Goal: Task Accomplishment & Management: Complete application form

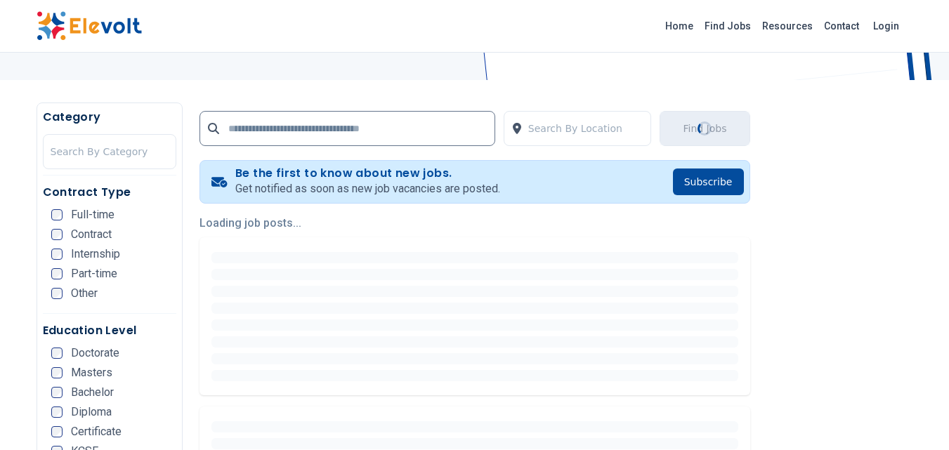
scroll to position [187, 0]
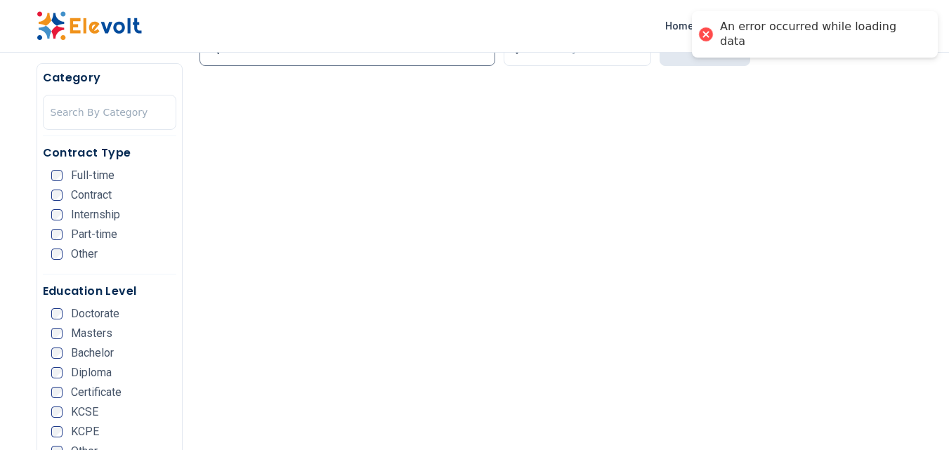
scroll to position [285, 0]
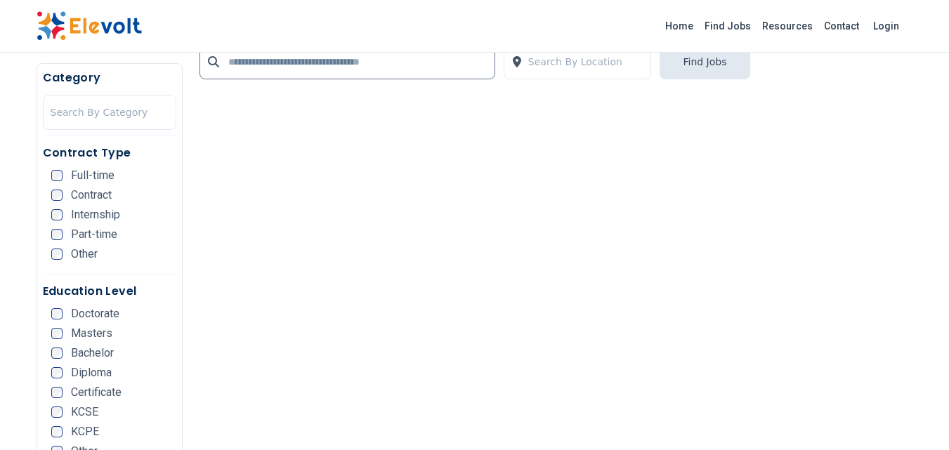
click at [64, 234] on div "Part-time" at bounding box center [84, 234] width 66 height 11
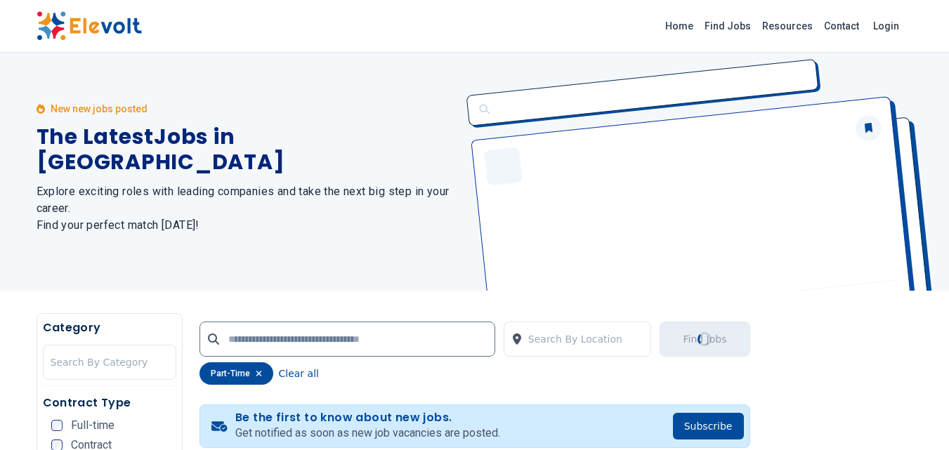
scroll to position [0, 0]
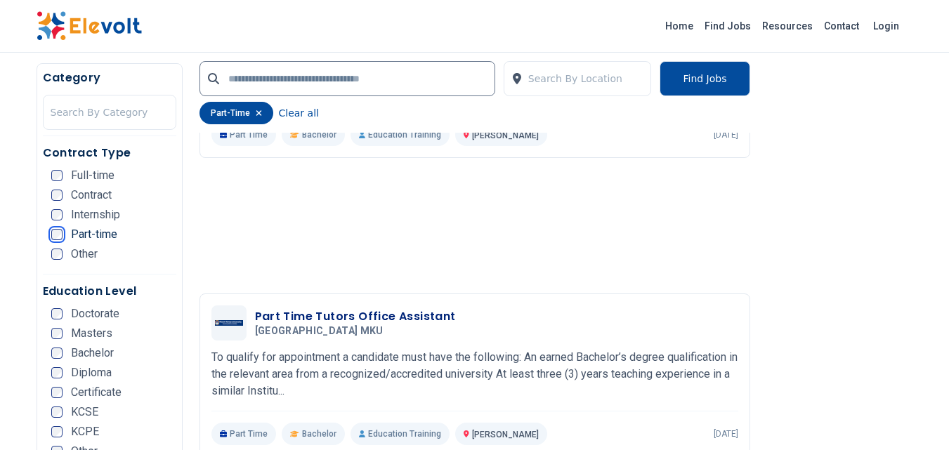
scroll to position [1236, 0]
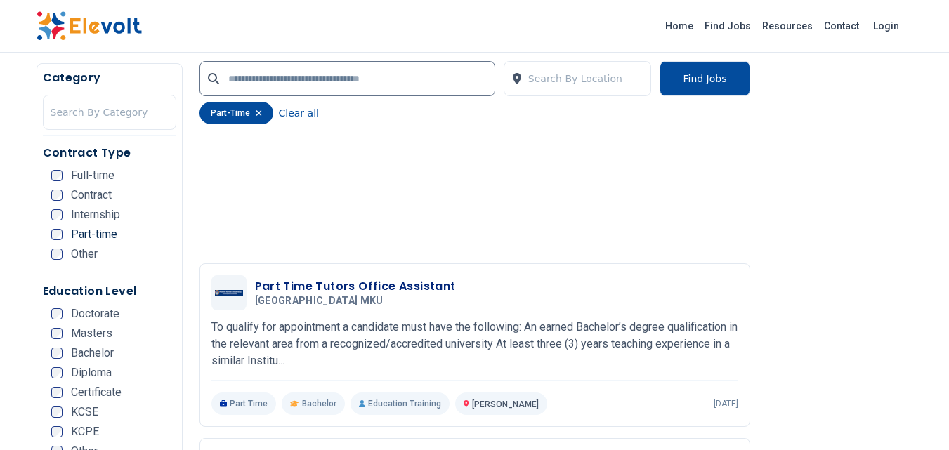
click at [348, 286] on h3 "Part Time Tutors Office Assistant" at bounding box center [355, 286] width 201 height 17
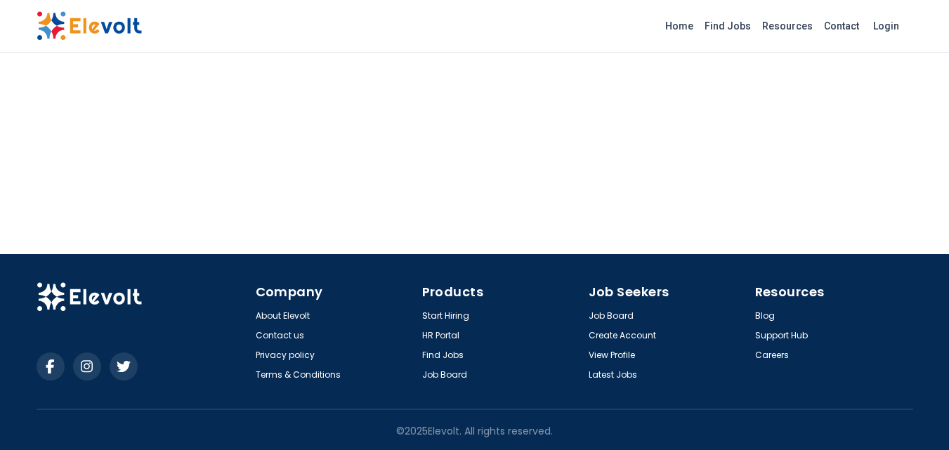
scroll to position [1513, 0]
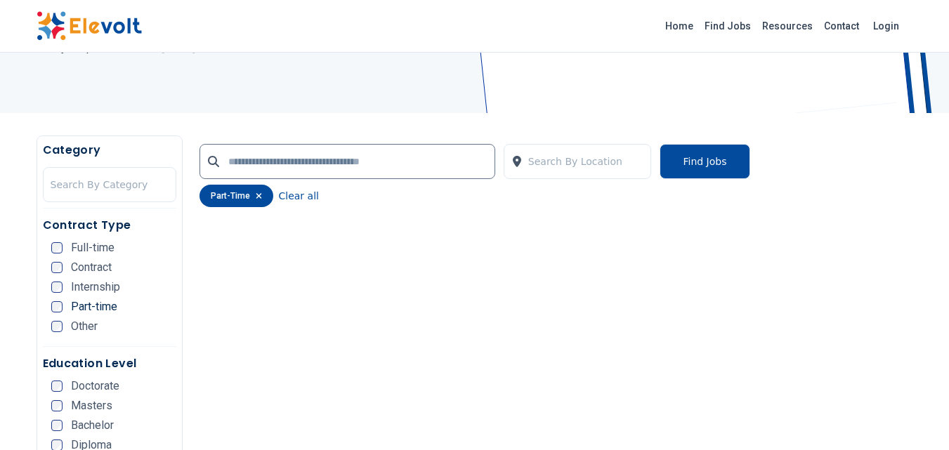
scroll to position [187, 0]
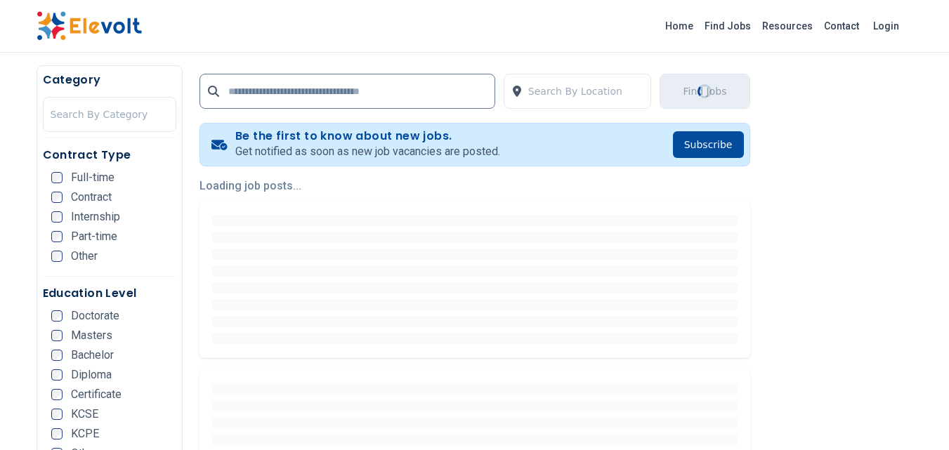
scroll to position [251, 0]
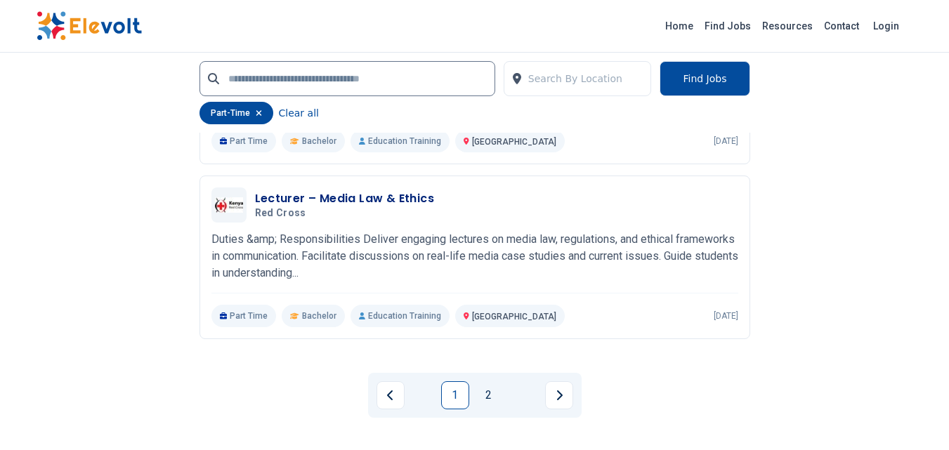
scroll to position [3230, 0]
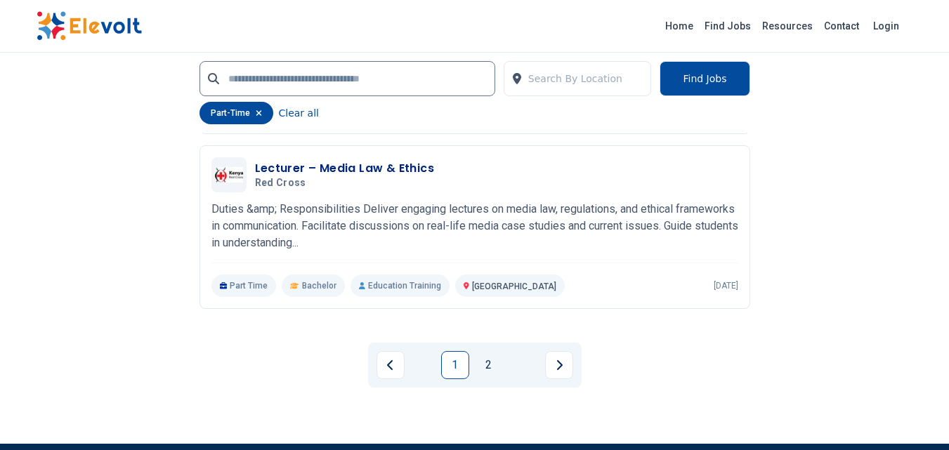
click at [490, 361] on link "2" at bounding box center [489, 365] width 28 height 28
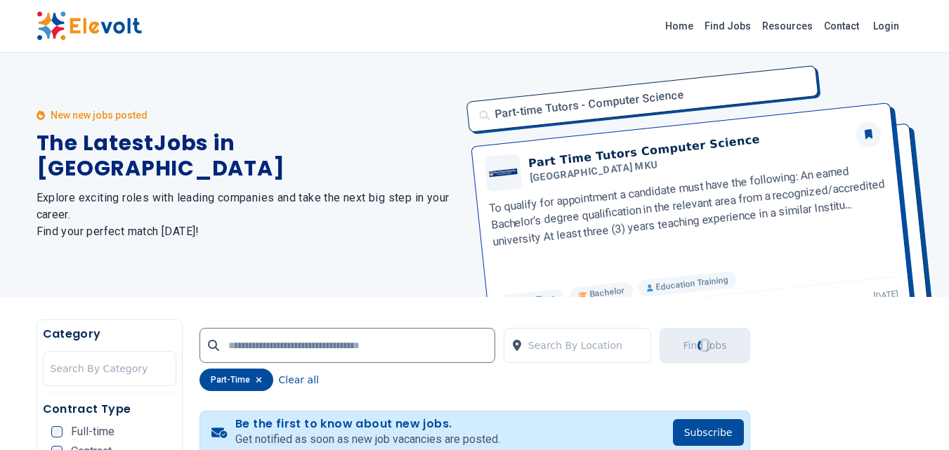
scroll to position [0, 0]
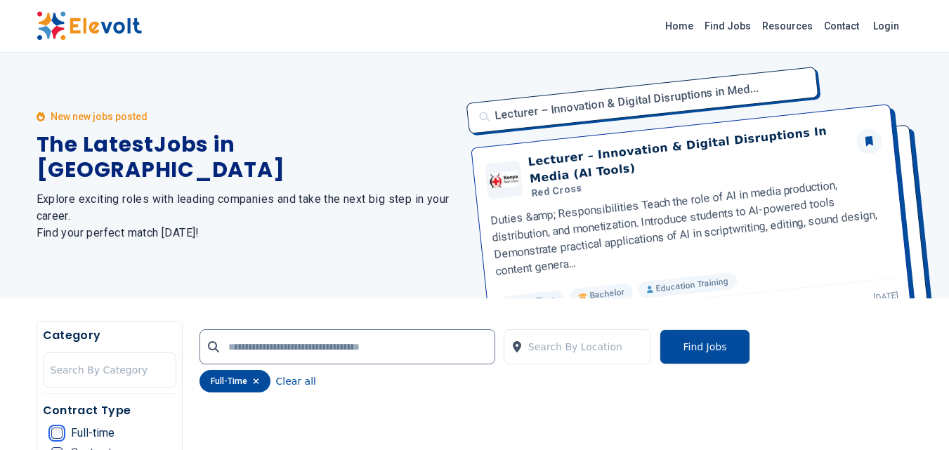
scroll to position [72, 0]
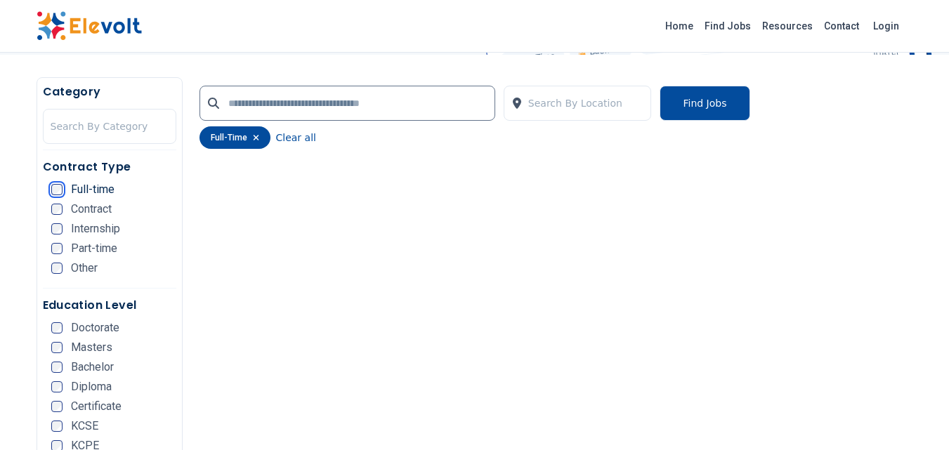
scroll to position [251, 0]
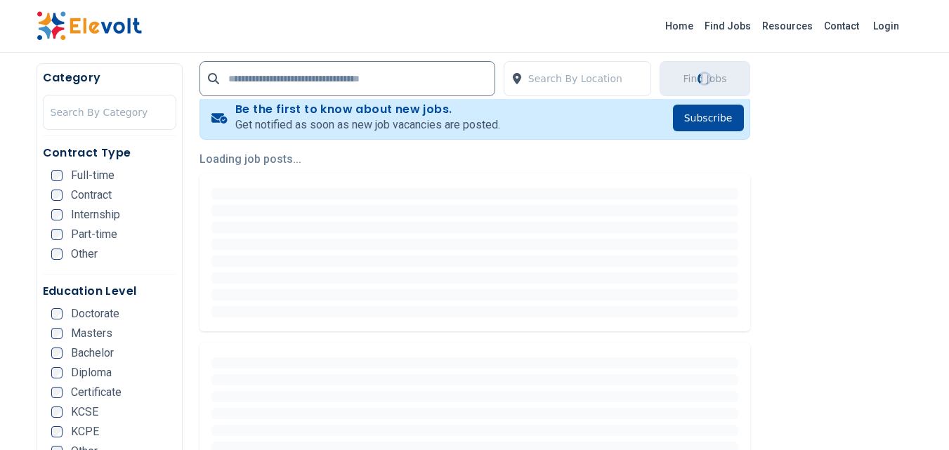
scroll to position [288, 0]
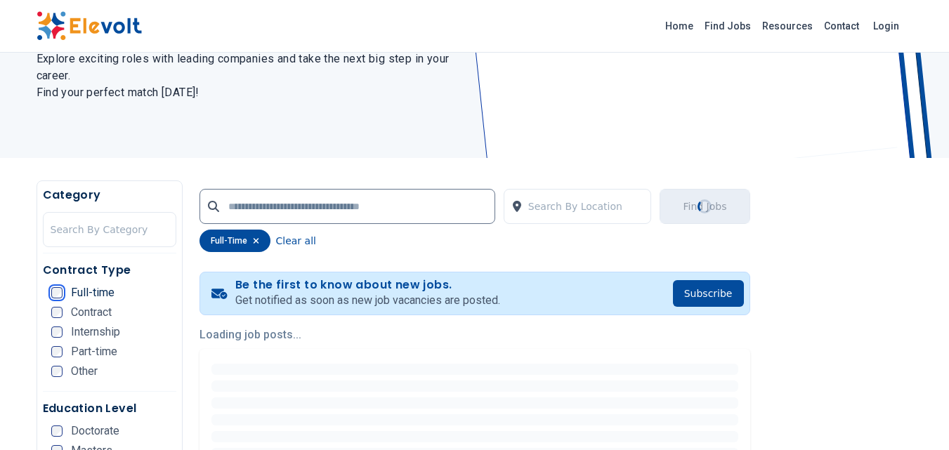
scroll to position [145, 0]
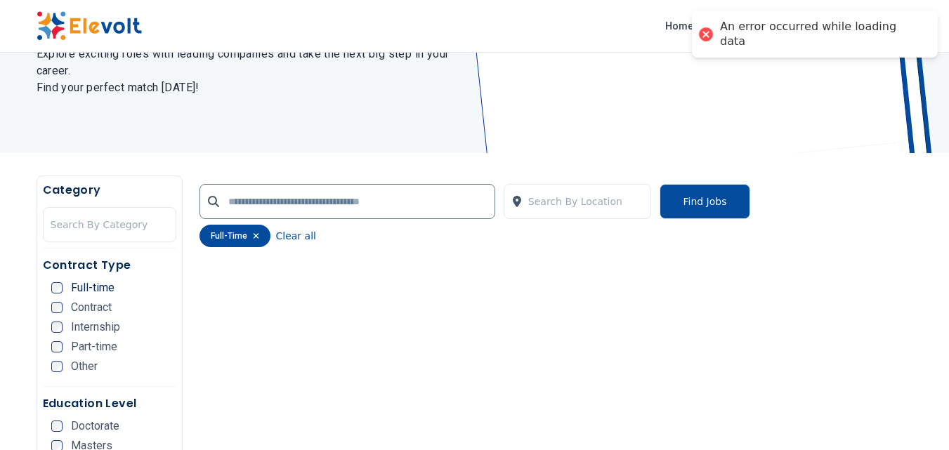
click at [714, 206] on button "Find Jobs" at bounding box center [704, 201] width 90 height 35
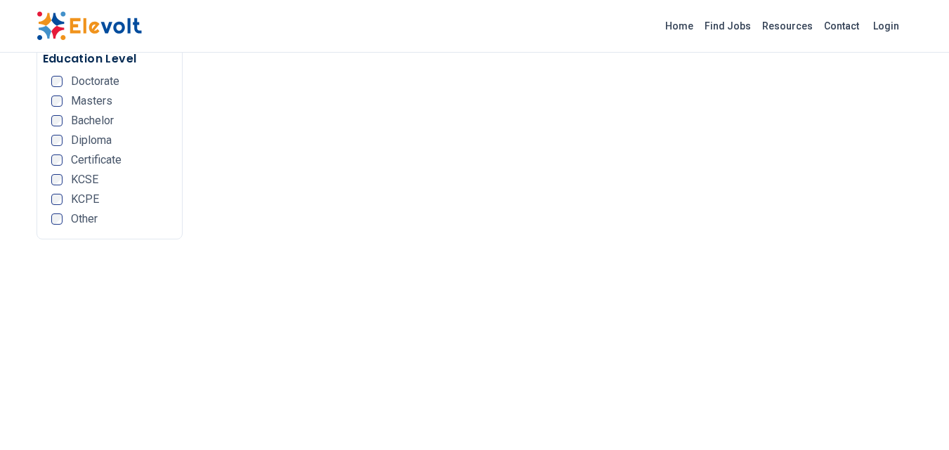
scroll to position [944, 0]
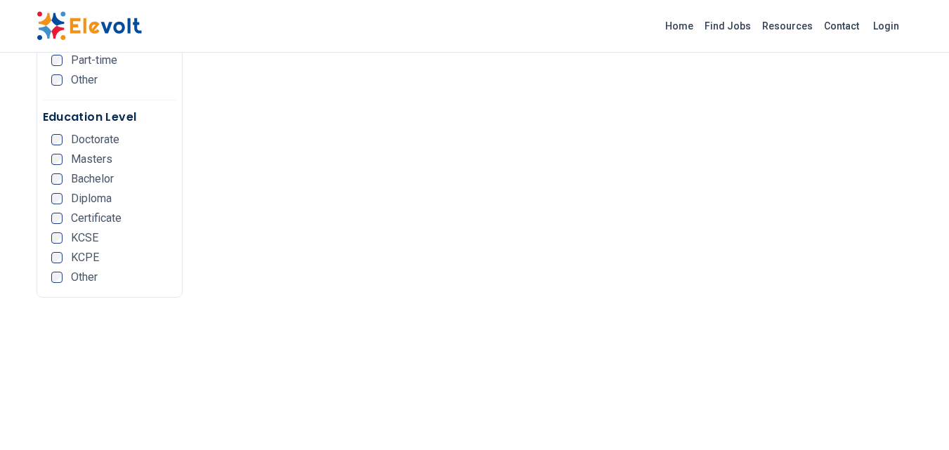
click at [746, 23] on link "Find Jobs" at bounding box center [728, 26] width 58 height 22
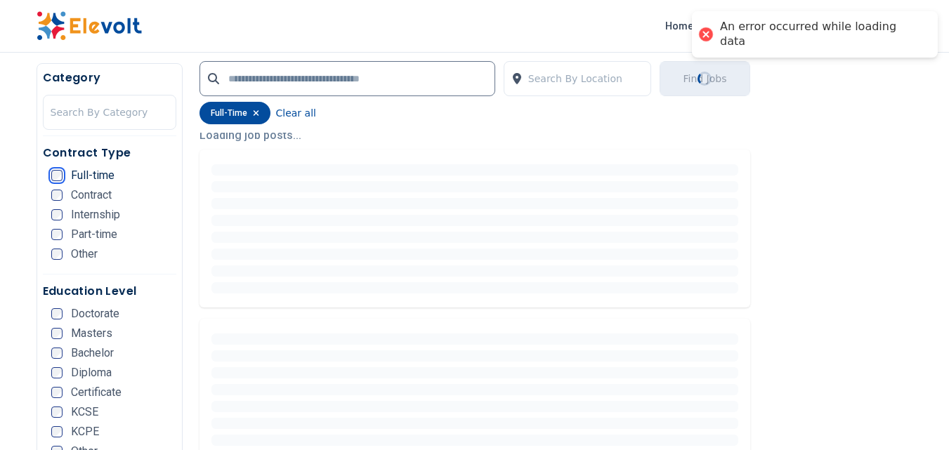
scroll to position [372, 0]
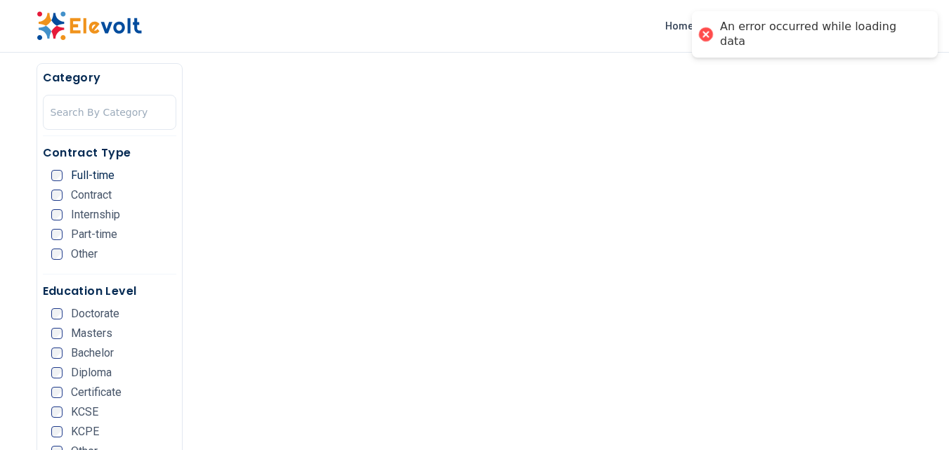
click at [716, 32] on div at bounding box center [706, 35] width 20 height 20
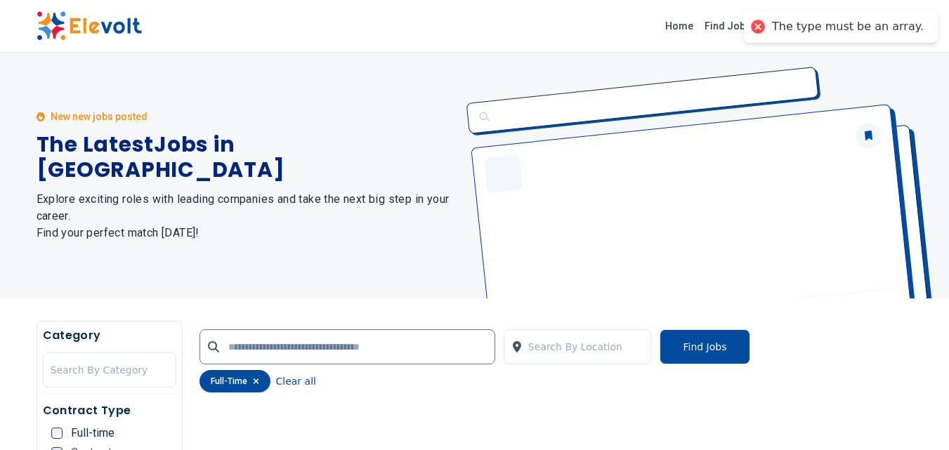
click at [905, 55] on div at bounding box center [685, 176] width 455 height 246
click at [768, 25] on div at bounding box center [758, 27] width 20 height 20
click at [768, 28] on div at bounding box center [758, 27] width 20 height 20
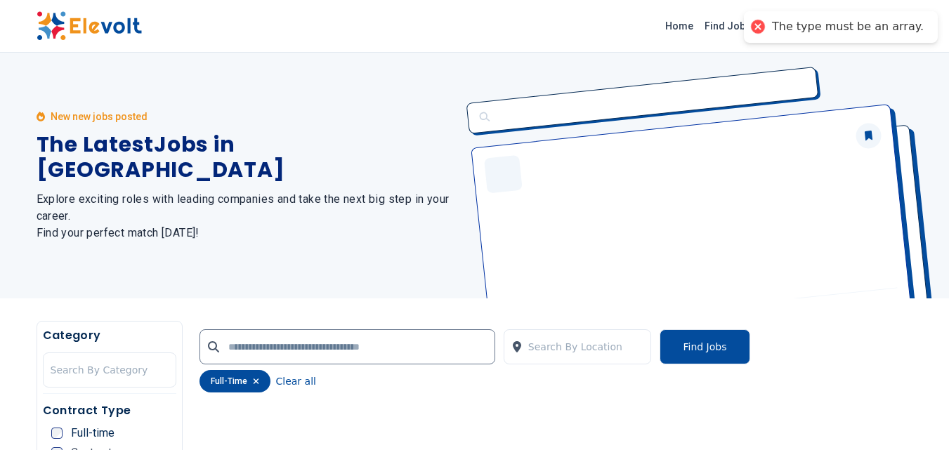
click at [467, 55] on div at bounding box center [685, 176] width 455 height 246
click at [893, 27] on link "Login" at bounding box center [885, 26] width 43 height 28
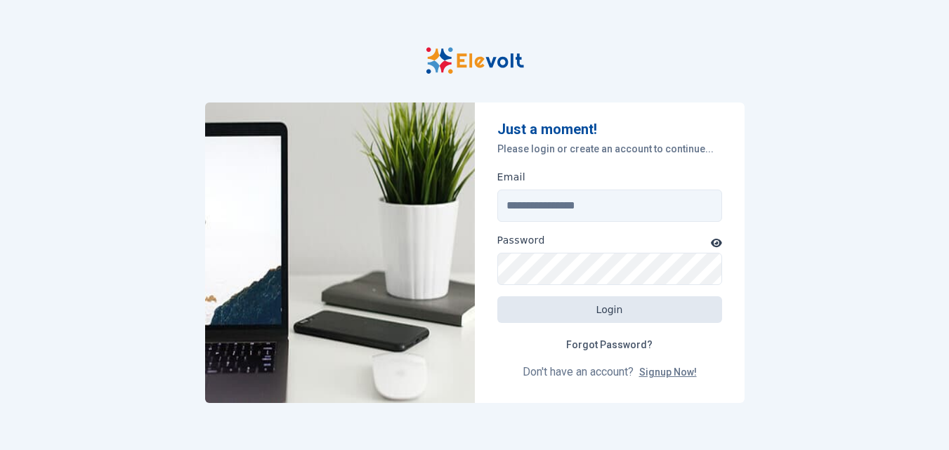
click at [673, 376] on link "Signup Now!" at bounding box center [668, 372] width 58 height 11
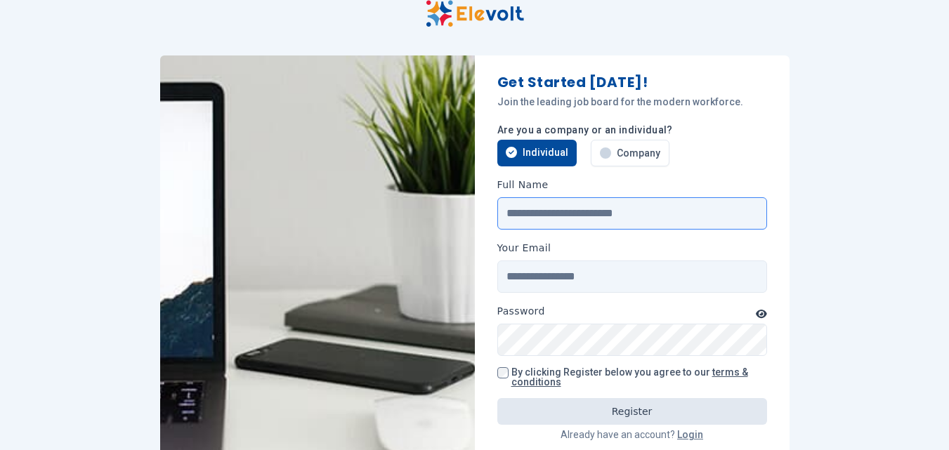
click at [593, 215] on input "Full Name" at bounding box center [632, 213] width 270 height 32
type input "**********"
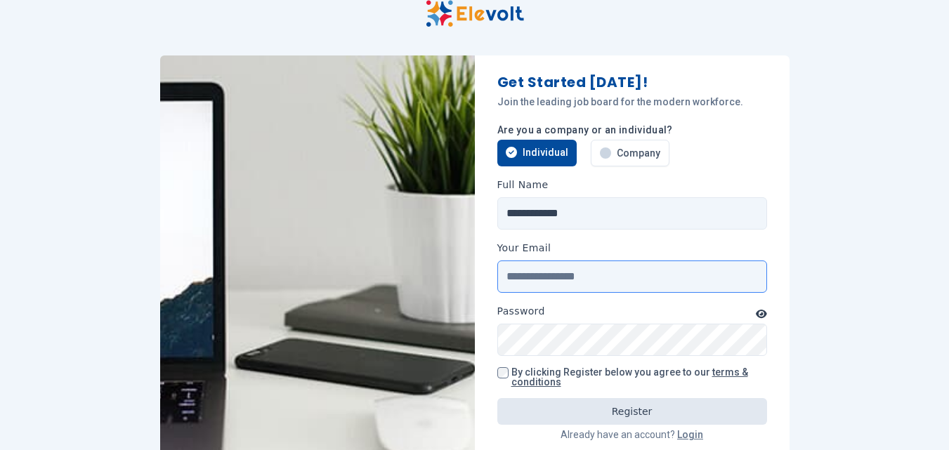
click at [581, 279] on input "Your Email" at bounding box center [632, 277] width 270 height 32
type input "**********"
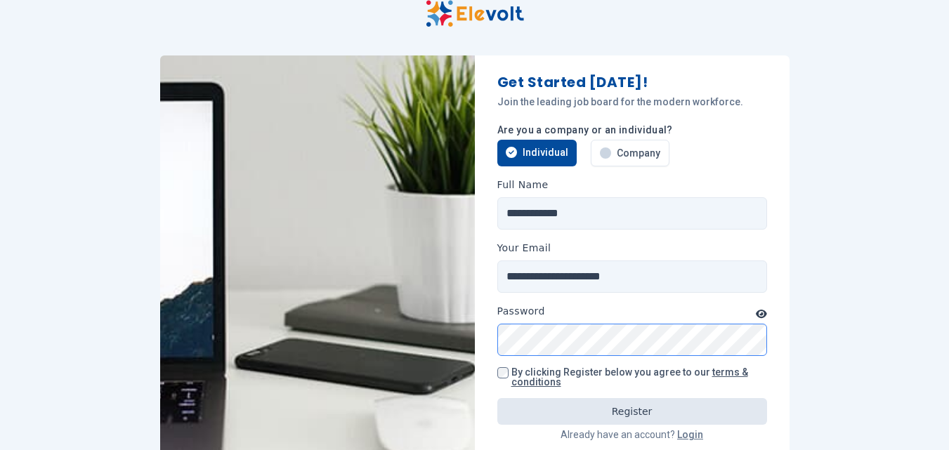
scroll to position [8, 0]
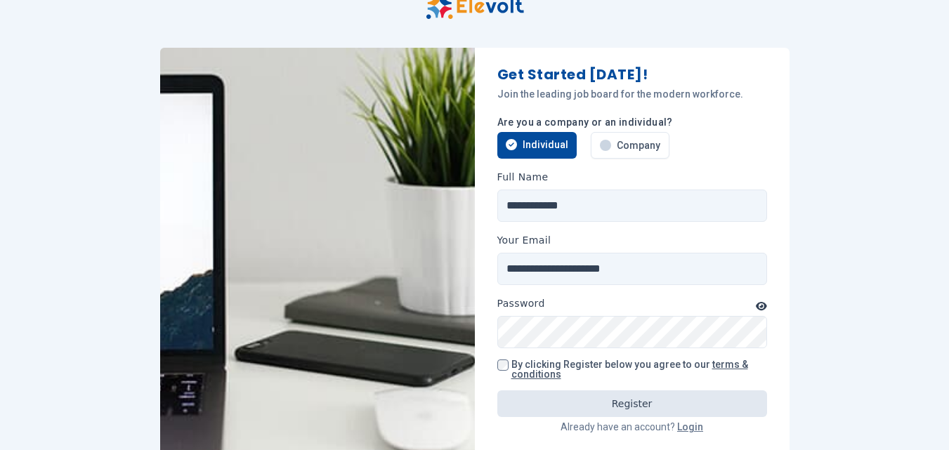
click at [765, 308] on icon "button" at bounding box center [761, 306] width 11 height 8
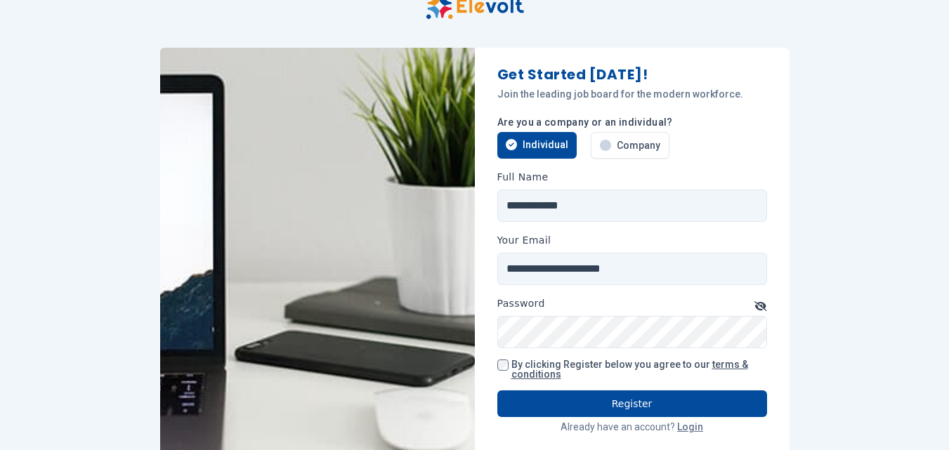
click at [577, 403] on button "Register" at bounding box center [632, 403] width 270 height 27
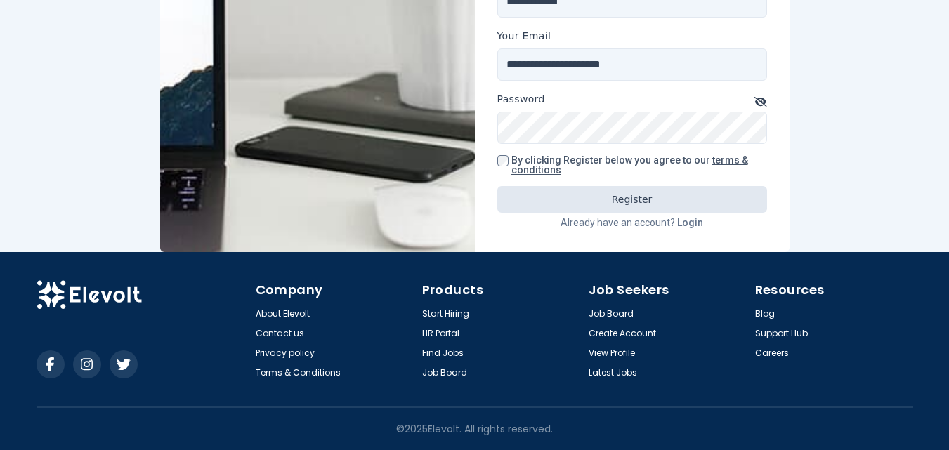
scroll to position [0, 0]
